Goal: Task Accomplishment & Management: Manage account settings

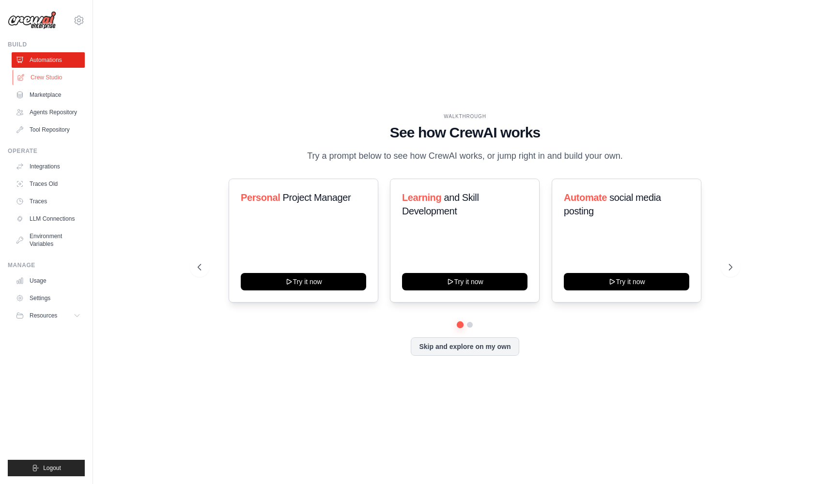
click at [58, 73] on link "Crew Studio" at bounding box center [49, 77] width 73 height 15
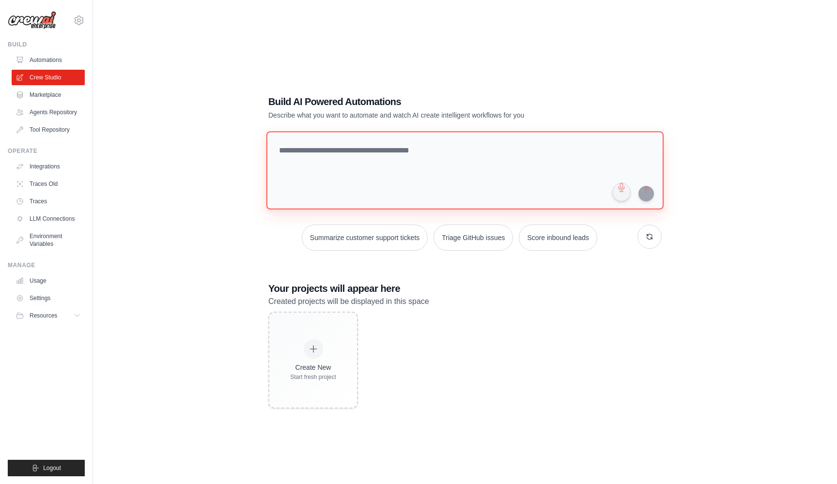
click at [352, 152] on textarea at bounding box center [464, 170] width 397 height 78
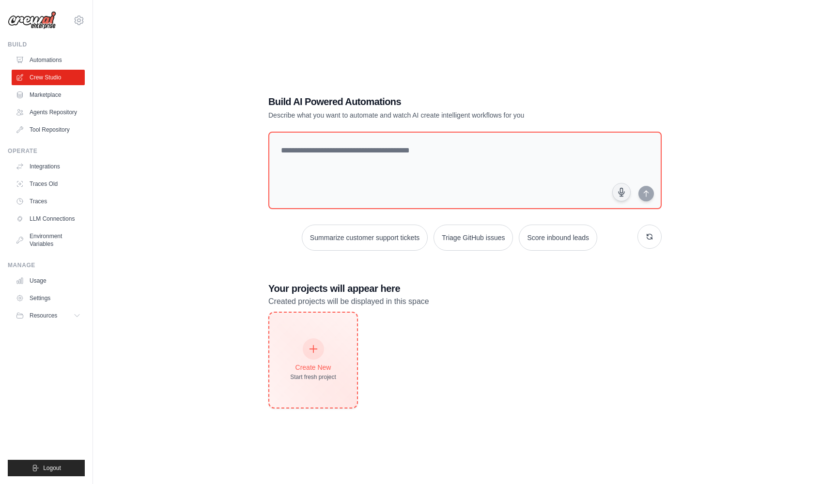
click at [316, 353] on div at bounding box center [313, 348] width 21 height 21
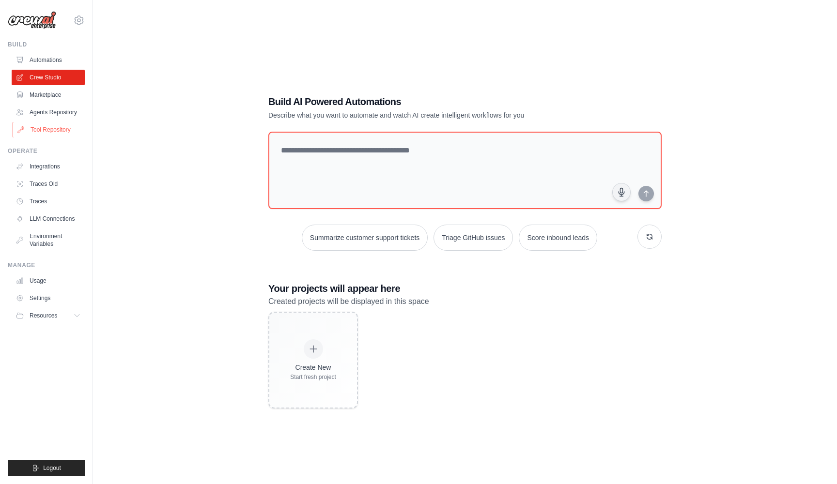
click at [56, 131] on link "Tool Repository" at bounding box center [49, 129] width 73 height 15
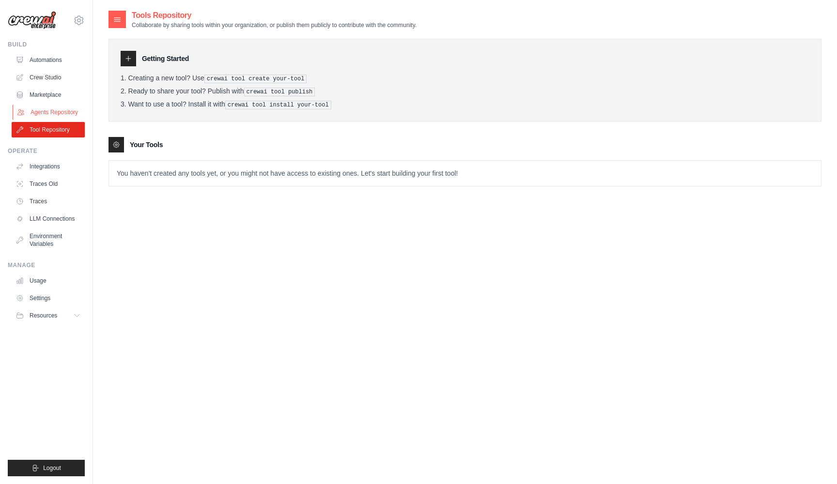
click at [38, 108] on link "Agents Repository" at bounding box center [49, 112] width 73 height 15
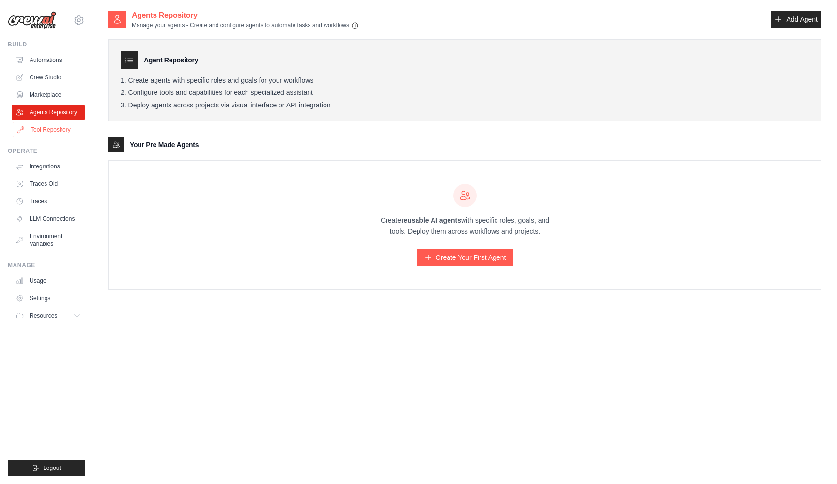
click at [53, 125] on link "Tool Repository" at bounding box center [49, 129] width 73 height 15
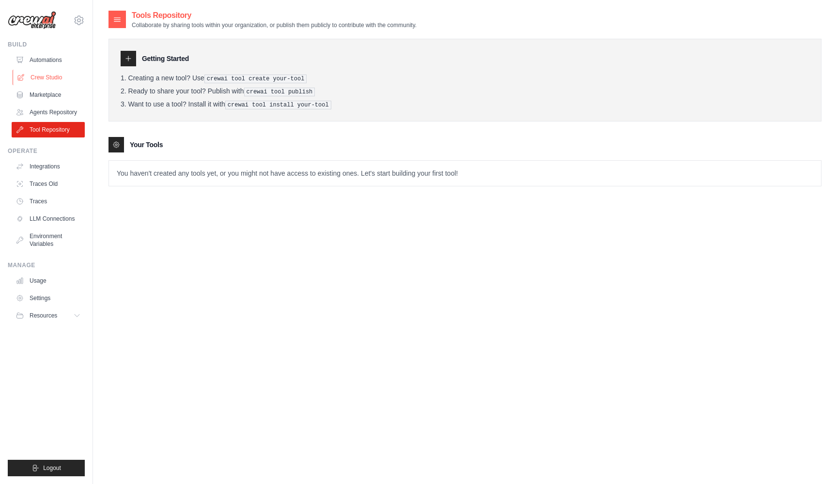
click at [56, 77] on link "Crew Studio" at bounding box center [49, 77] width 73 height 15
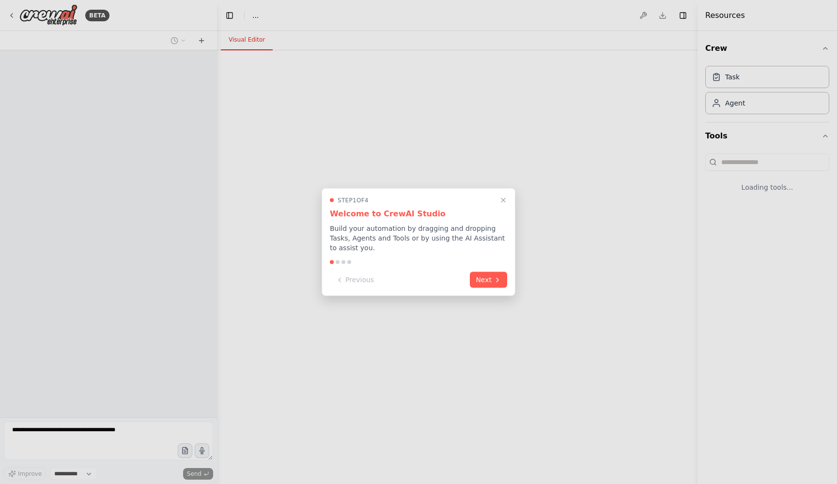
select select "****"
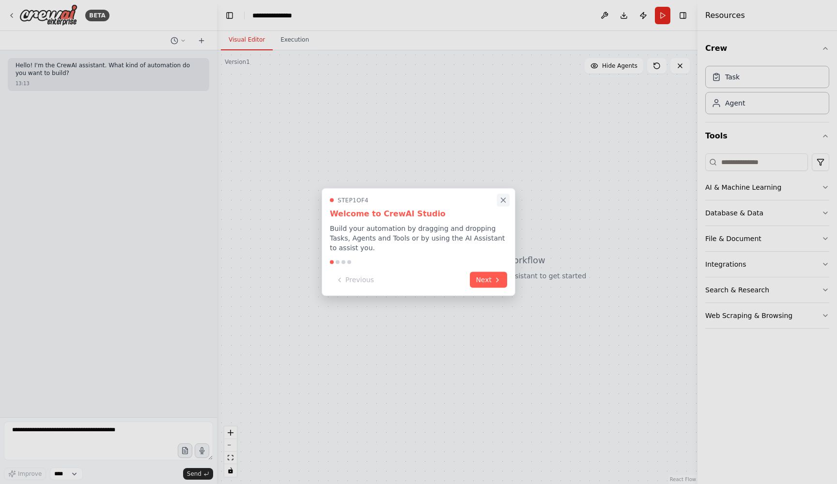
click at [504, 200] on icon "Close walkthrough" at bounding box center [503, 200] width 4 height 4
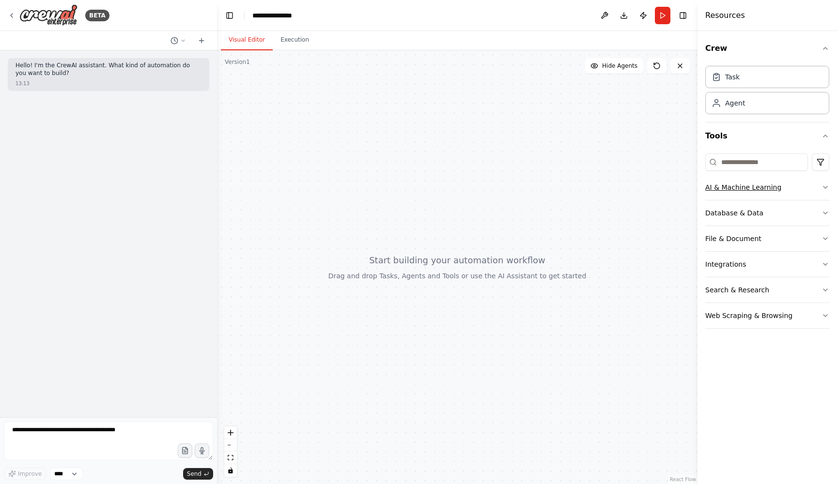
click at [759, 191] on div "AI & Machine Learning" at bounding box center [743, 188] width 76 height 10
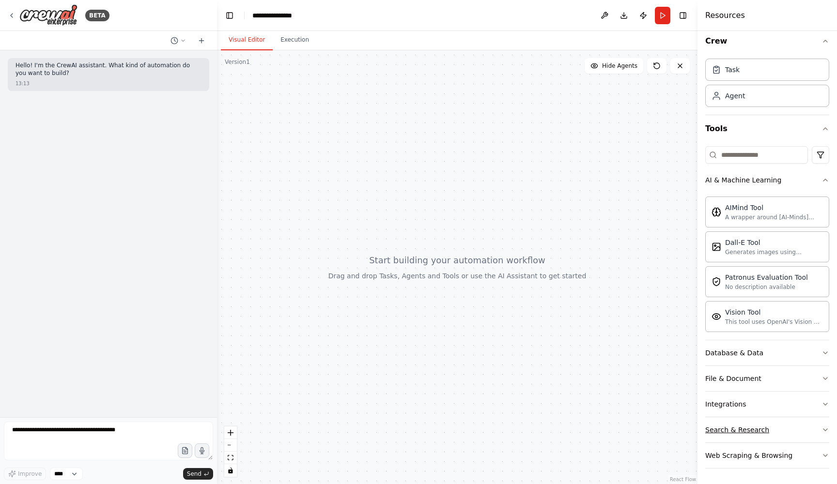
scroll to position [7, 0]
click at [782, 93] on div "Agent" at bounding box center [767, 95] width 124 height 22
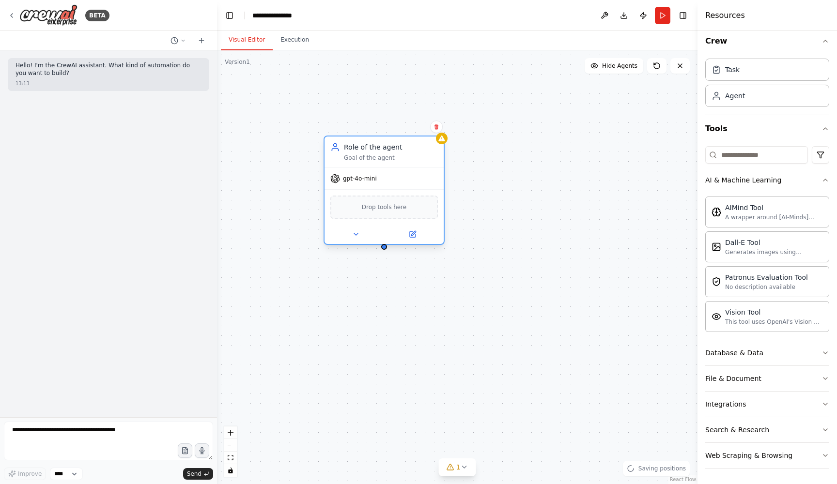
drag, startPoint x: 541, startPoint y: 190, endPoint x: 334, endPoint y: 133, distance: 215.6
click at [334, 142] on div "Role of the agent Goal of the agent" at bounding box center [384, 151] width 108 height 19
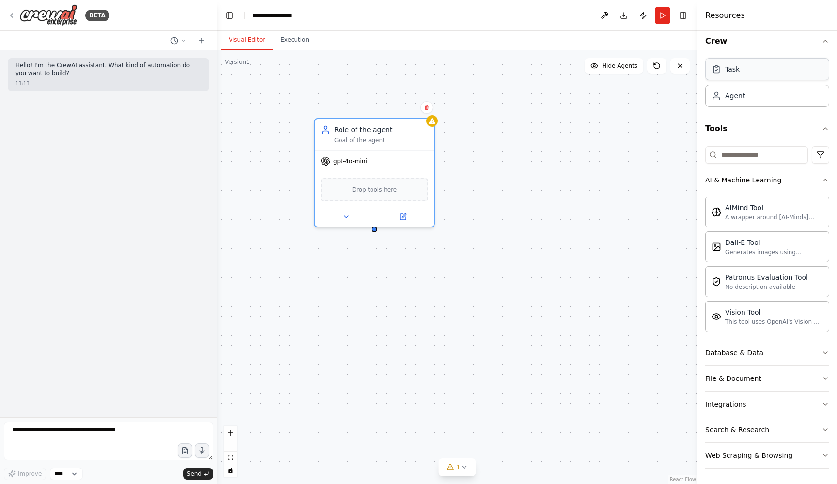
click at [781, 79] on div "Task" at bounding box center [767, 69] width 124 height 22
click at [742, 73] on div "Task" at bounding box center [767, 69] width 124 height 22
drag, startPoint x: 742, startPoint y: 73, endPoint x: 395, endPoint y: 369, distance: 456.2
click at [395, 369] on div "**********" at bounding box center [418, 242] width 837 height 484
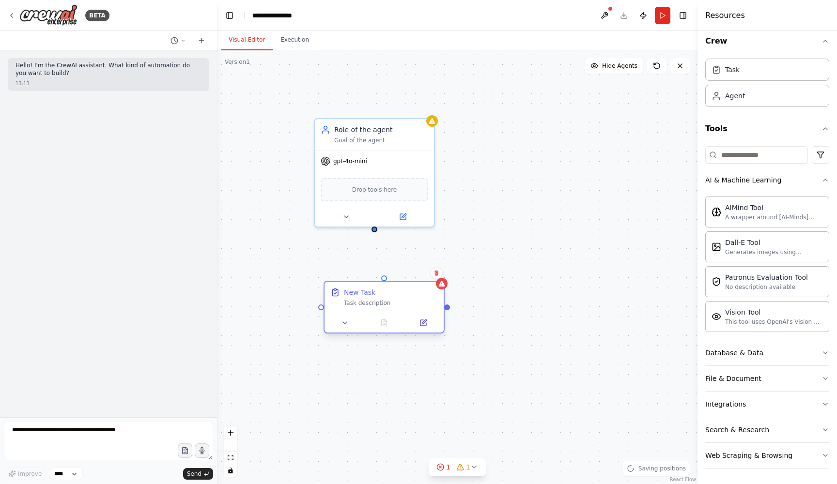
drag, startPoint x: 490, startPoint y: 306, endPoint x: 340, endPoint y: 289, distance: 150.6
click at [340, 289] on div "New Task Task description" at bounding box center [383, 297] width 119 height 31
drag, startPoint x: 375, startPoint y: 228, endPoint x: 387, endPoint y: 282, distance: 55.6
click at [387, 282] on div "Role of the agent Goal of the agent gpt-4o-mini Drop tools here New Task Task d…" at bounding box center [457, 267] width 480 height 434
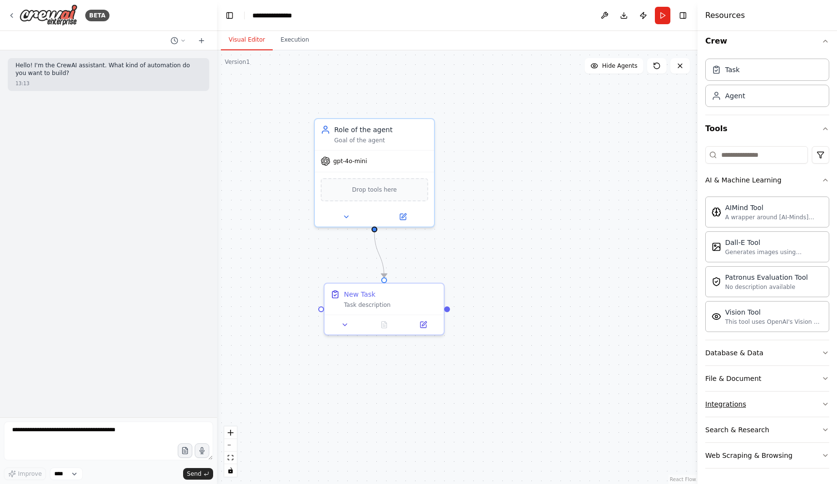
click at [750, 408] on button "Integrations" at bounding box center [767, 404] width 124 height 25
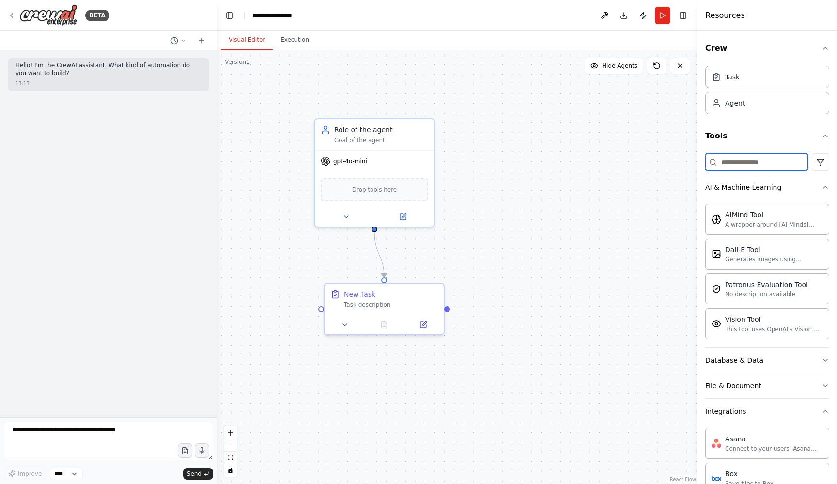
click at [759, 164] on input at bounding box center [756, 162] width 103 height 17
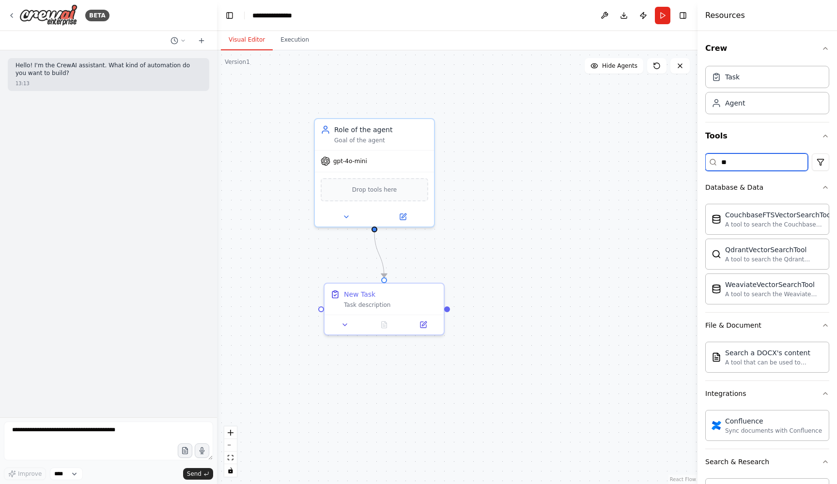
type input "*"
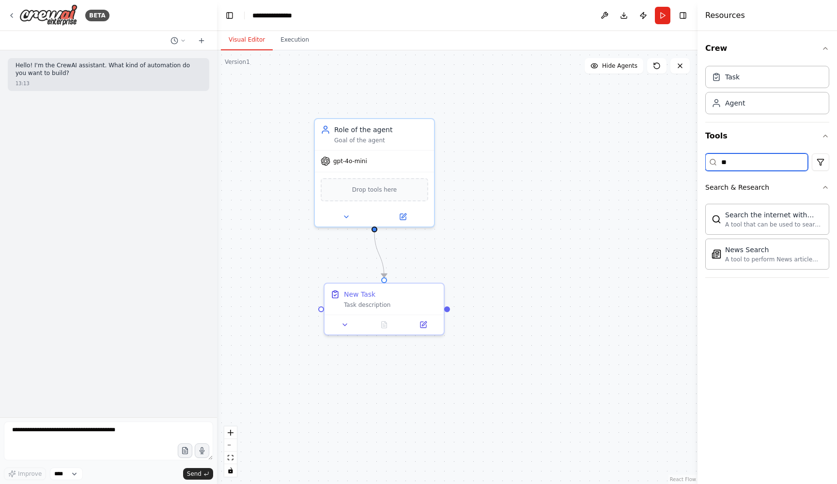
type input "*"
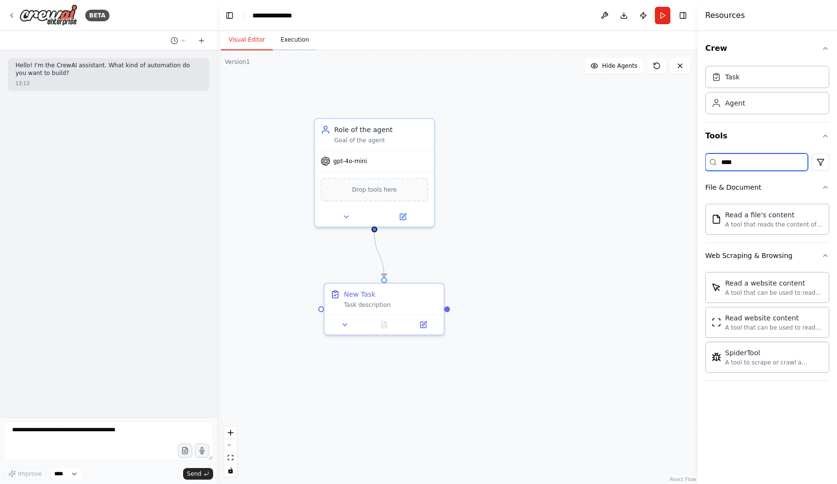
type input "****"
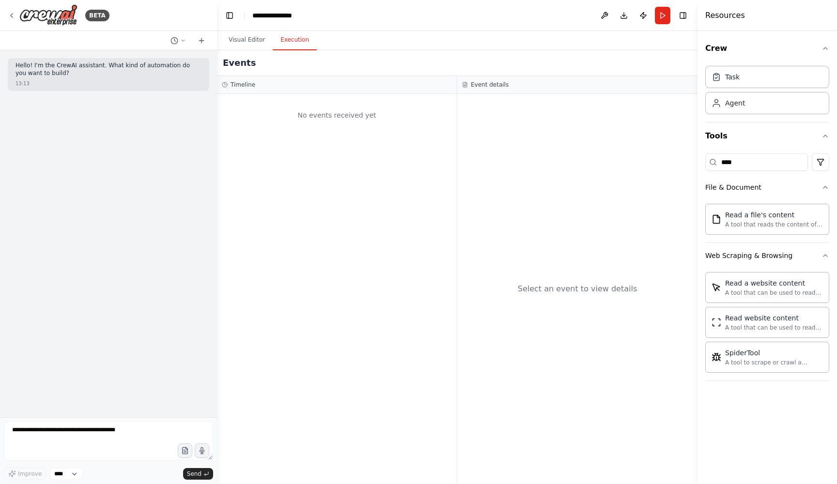
click at [299, 42] on button "Execution" at bounding box center [295, 40] width 44 height 20
click at [187, 34] on div at bounding box center [108, 40] width 217 height 19
click at [12, 15] on icon at bounding box center [12, 16] width 8 height 8
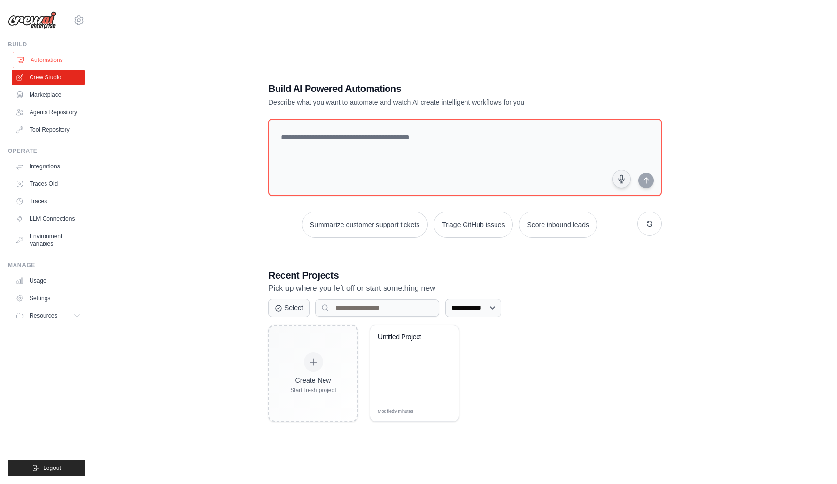
click at [56, 61] on link "Automations" at bounding box center [49, 59] width 73 height 15
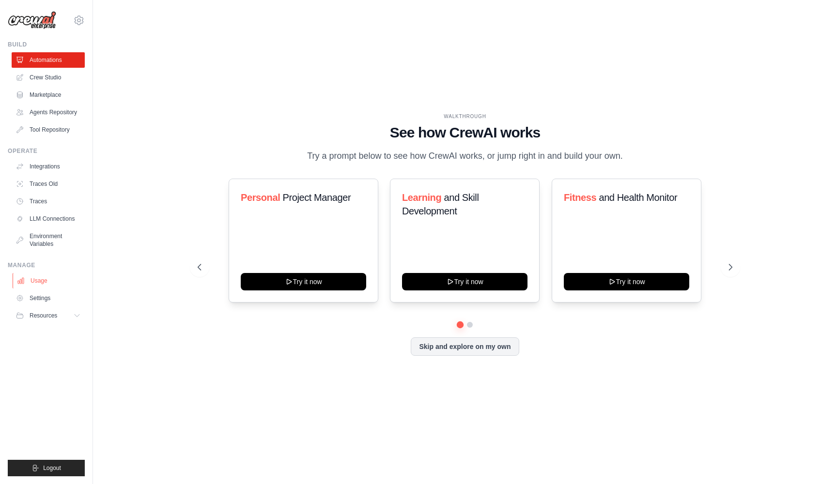
click at [54, 276] on link "Usage" at bounding box center [49, 280] width 73 height 15
click at [51, 292] on link "Settings" at bounding box center [49, 298] width 73 height 15
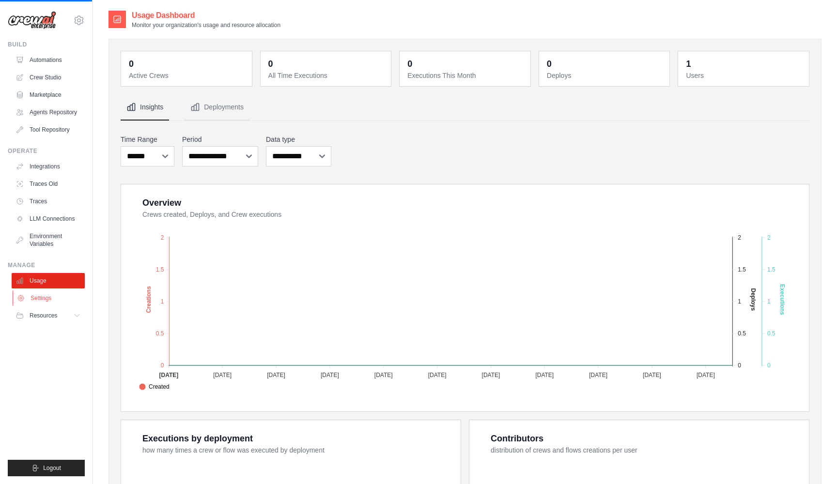
click at [47, 303] on link "Settings" at bounding box center [49, 298] width 73 height 15
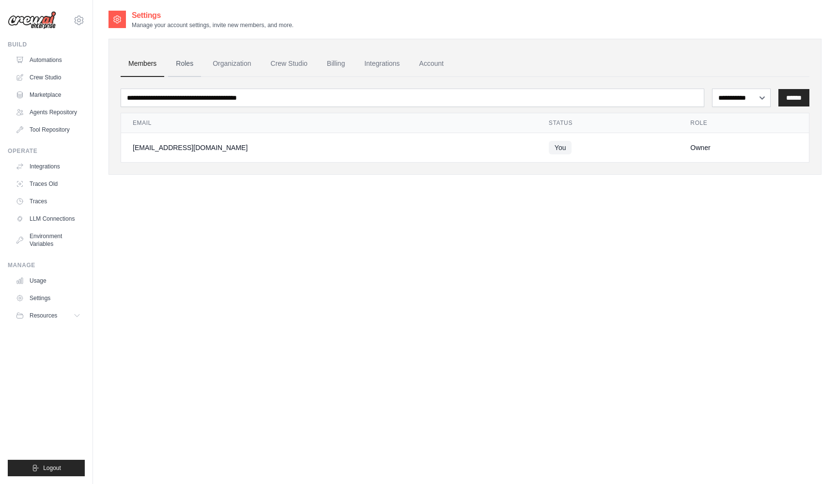
click at [191, 60] on link "Roles" at bounding box center [184, 64] width 33 height 26
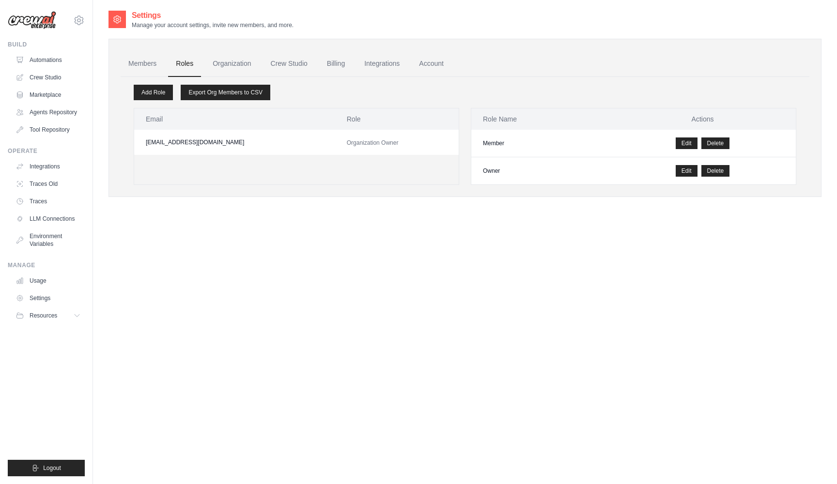
click at [183, 70] on link "Roles" at bounding box center [184, 64] width 33 height 26
click at [227, 61] on link "Organization" at bounding box center [232, 64] width 54 height 26
